Goal: Information Seeking & Learning: Compare options

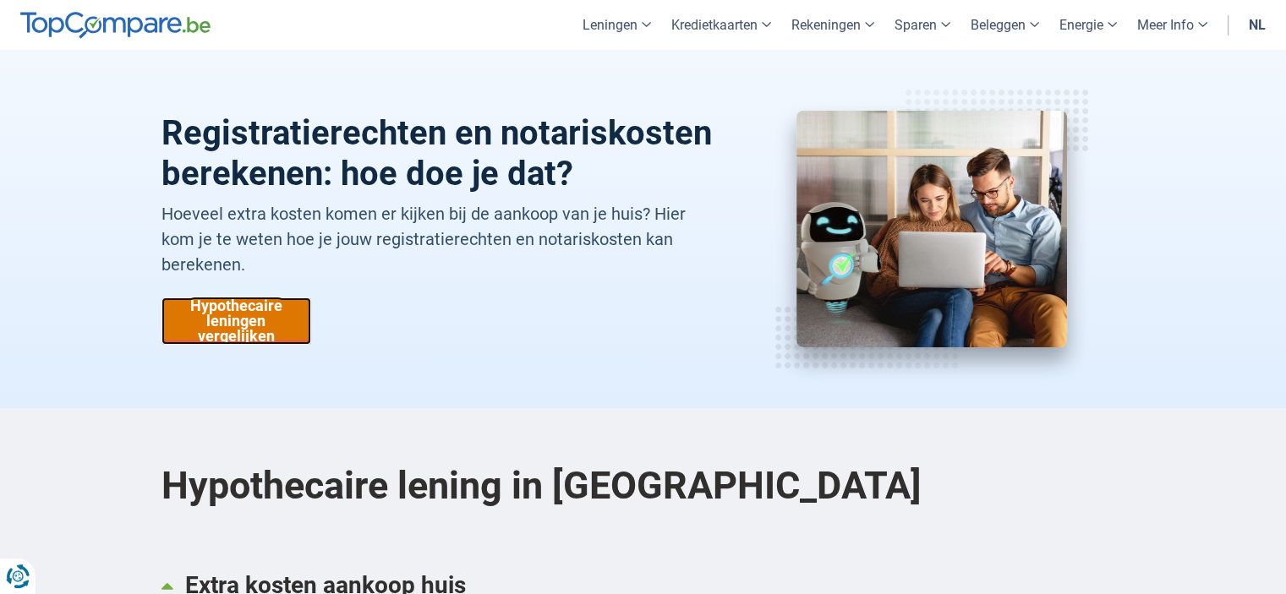
click at [237, 321] on link "Hypothecaire leningen vergelijken" at bounding box center [237, 321] width 150 height 47
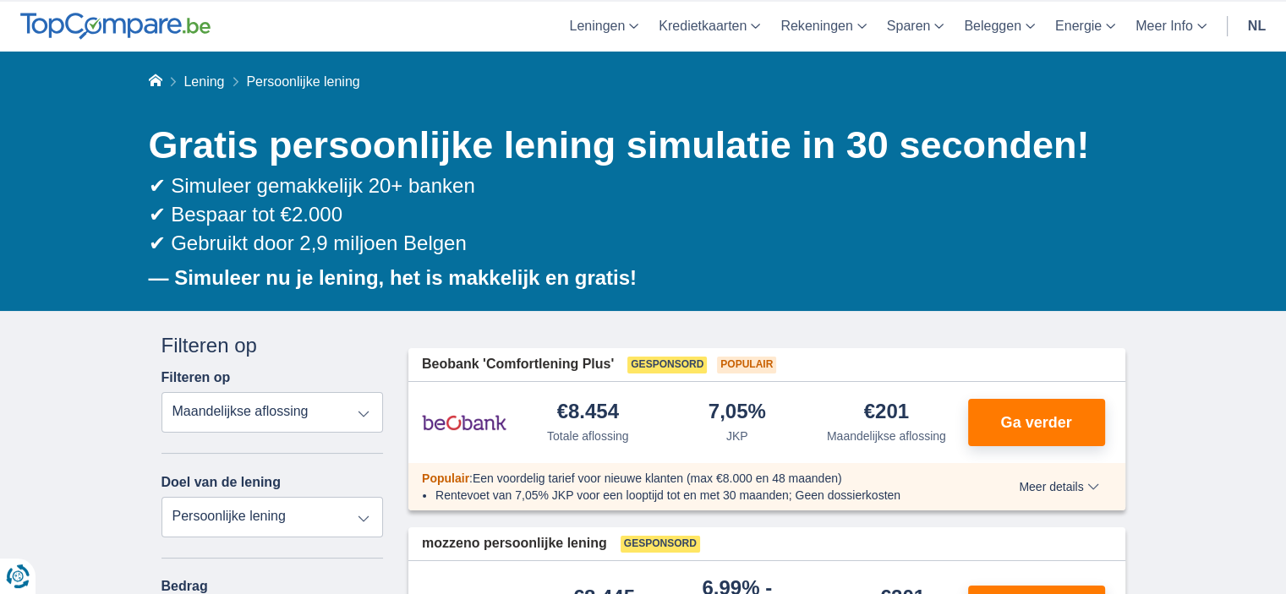
scroll to position [85, 0]
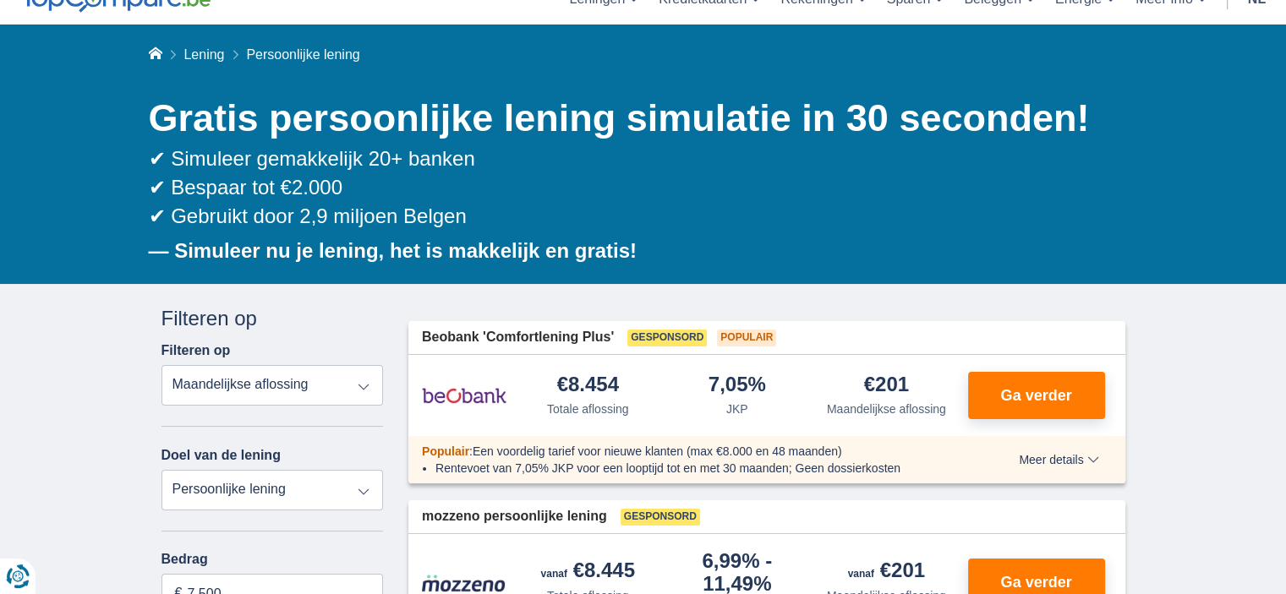
click at [328, 385] on select "Totale aflossing JKP Maandelijkse aflossing" at bounding box center [273, 385] width 222 height 41
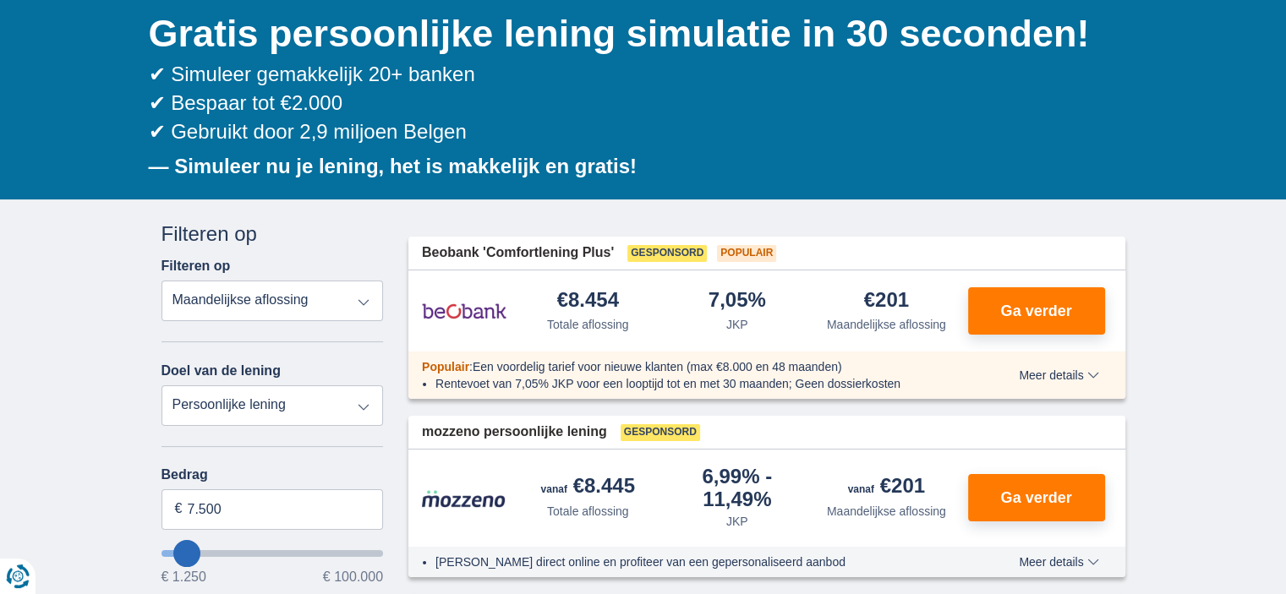
scroll to position [254, 0]
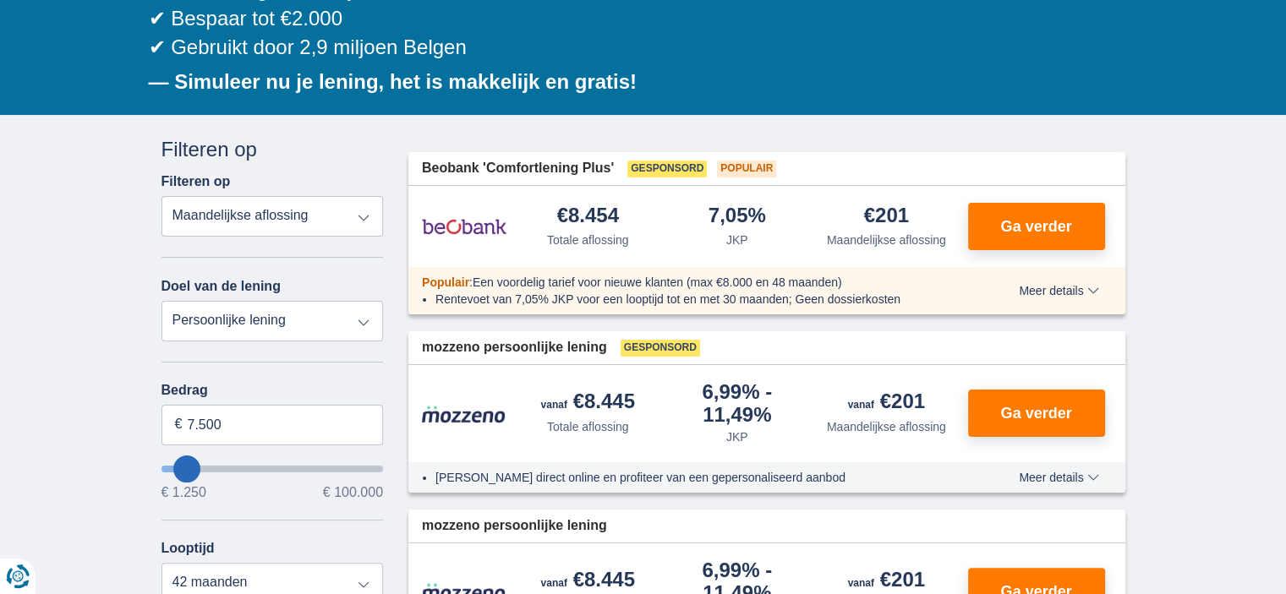
click at [298, 209] on select "Totale aflossing JKP Maandelijkse aflossing" at bounding box center [273, 216] width 222 height 41
